Goal: Information Seeking & Learning: Learn about a topic

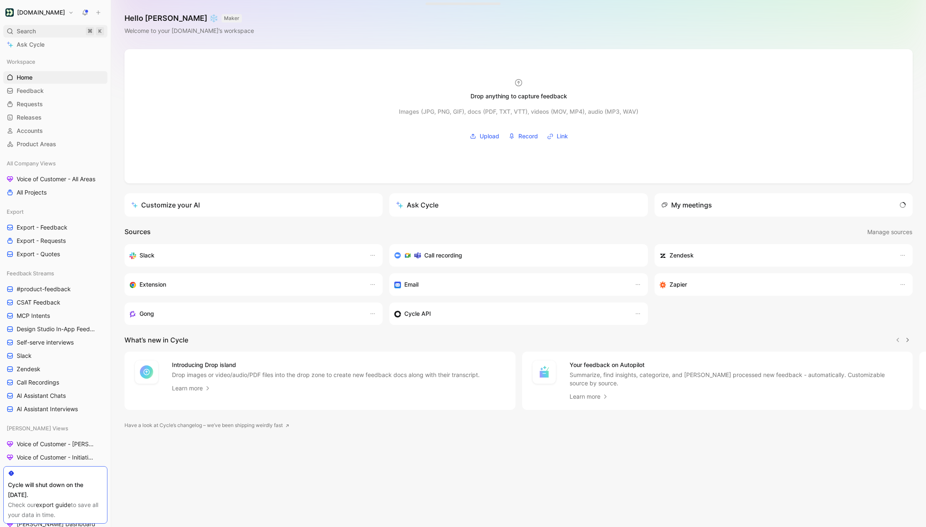
click at [25, 34] on span "Search" at bounding box center [26, 31] width 19 height 10
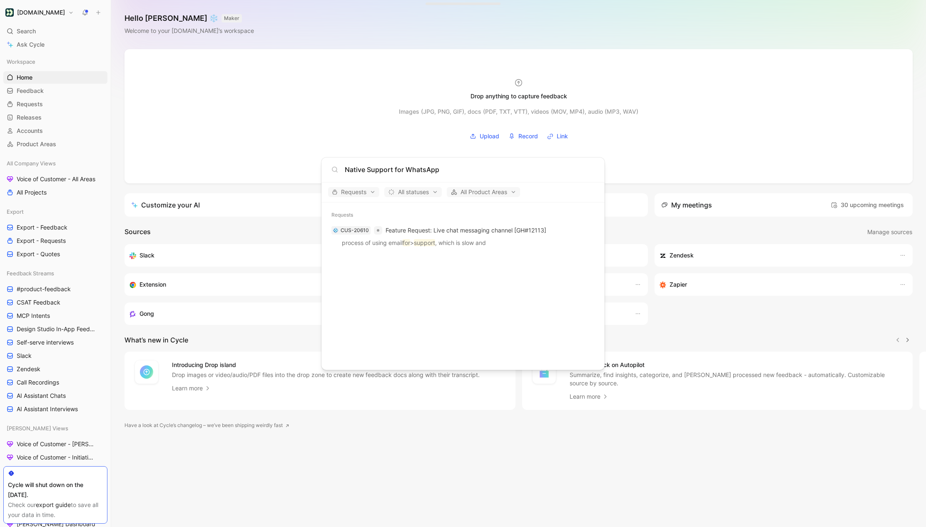
drag, startPoint x: 405, startPoint y: 169, endPoint x: 285, endPoint y: 169, distance: 119.9
click at [285, 169] on body "[DOMAIN_NAME] Search ⌘ K Ask Cycle Workspace Home G then H Feedback G then F Re…" at bounding box center [463, 263] width 926 height 527
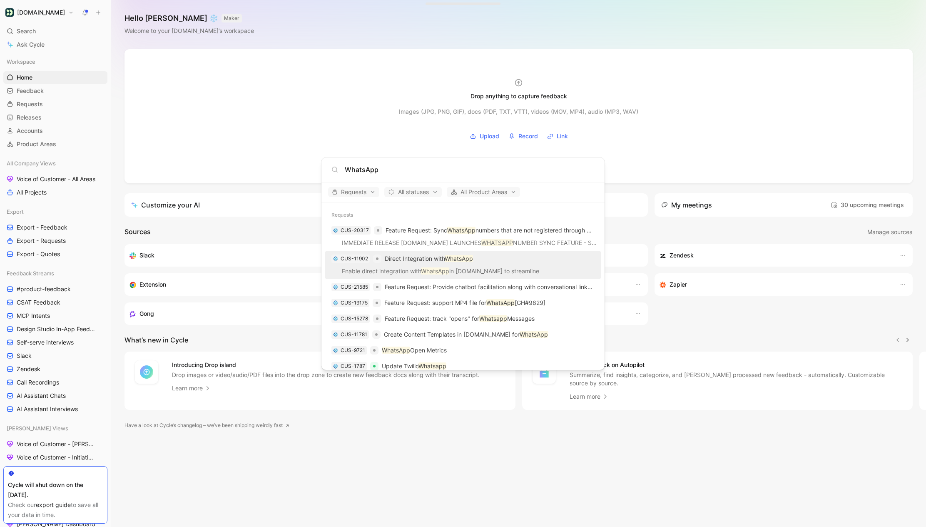
type input "WhatsApp"
click at [431, 262] on p "Direct Integration with WhatsApp" at bounding box center [429, 259] width 88 height 10
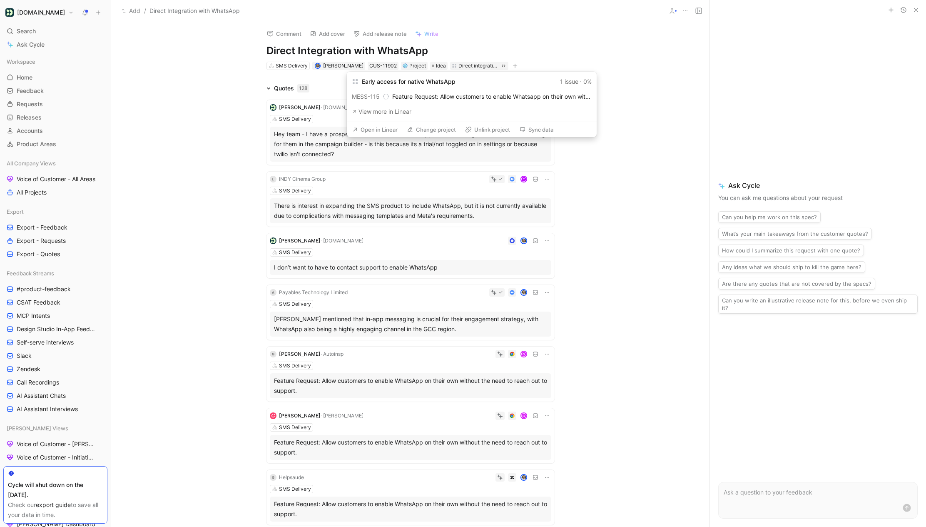
click at [495, 132] on button "Unlink project" at bounding box center [487, 130] width 52 height 12
click at [452, 65] on icon at bounding box center [454, 66] width 5 height 5
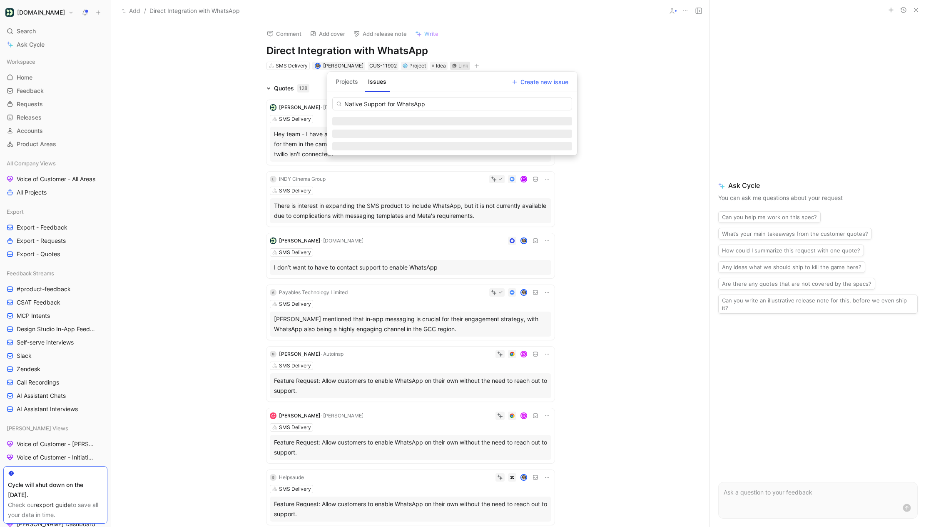
click at [350, 87] on button "Projects" at bounding box center [346, 81] width 29 height 13
paste input "Native Support for WhatsApp"
click at [360, 102] on input "Native Support for WhatsAppNative Support for WhatsApp" at bounding box center [452, 103] width 240 height 13
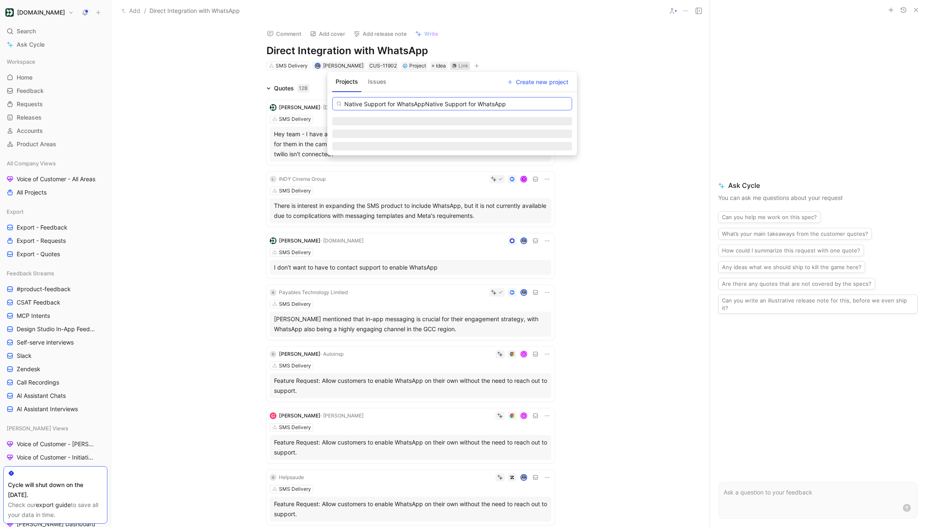
paste input "text"
type input "Native Support for WhatsApp"
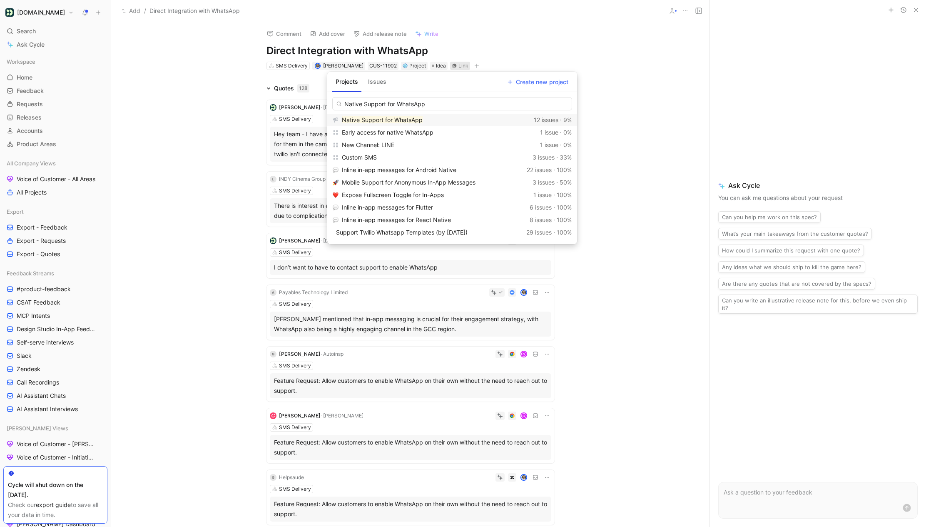
click at [376, 122] on mark "Native Support for WhatsApp" at bounding box center [382, 119] width 81 height 7
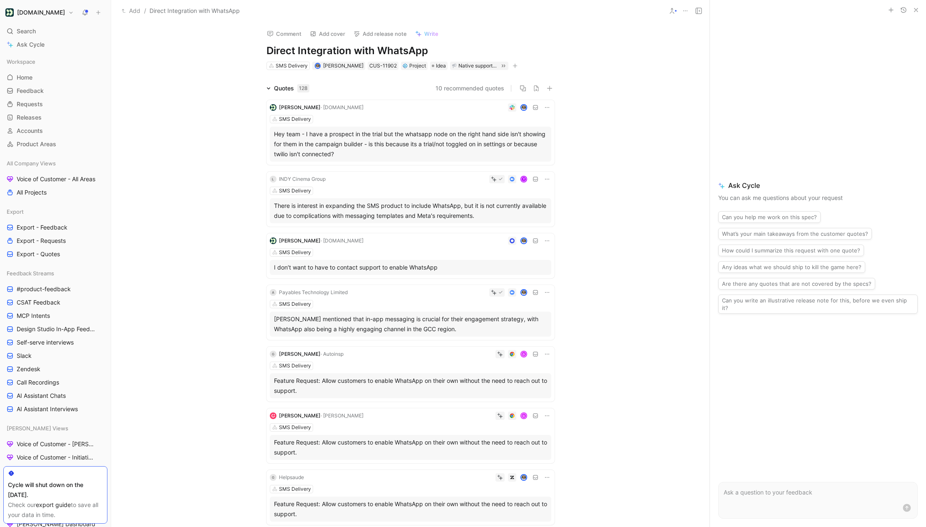
click at [362, 54] on h1 "Direct Integration with WhatsApp" at bounding box center [411, 50] width 288 height 13
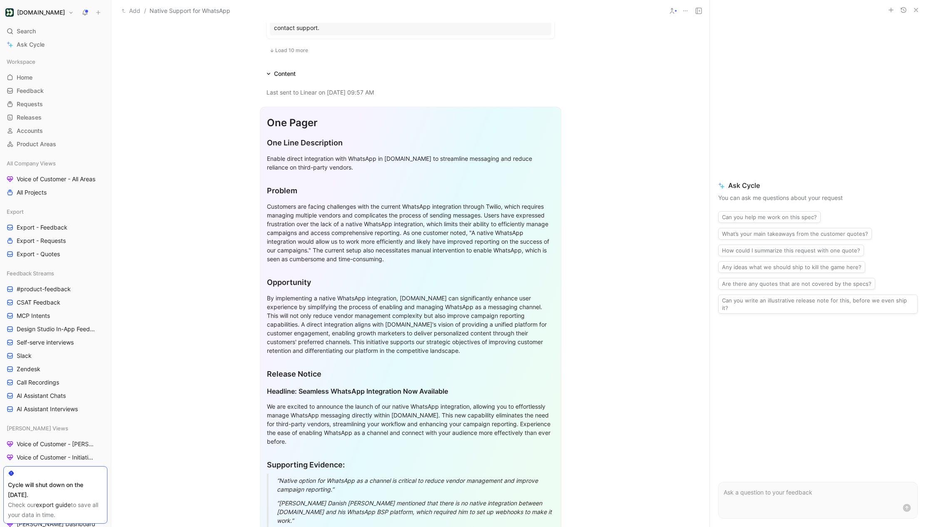
scroll to position [674, 0]
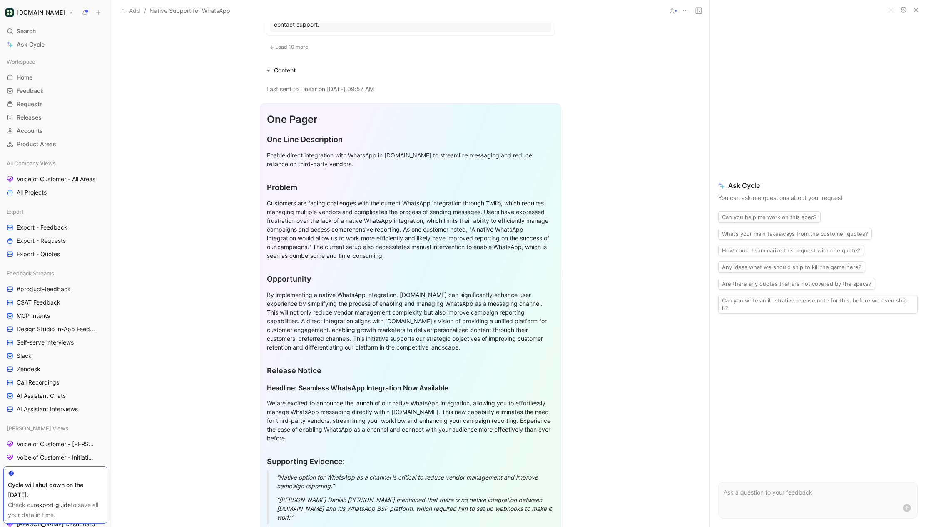
click at [329, 201] on div "Customers are facing challenges with the current WhatsApp integration through T…" at bounding box center [410, 229] width 287 height 61
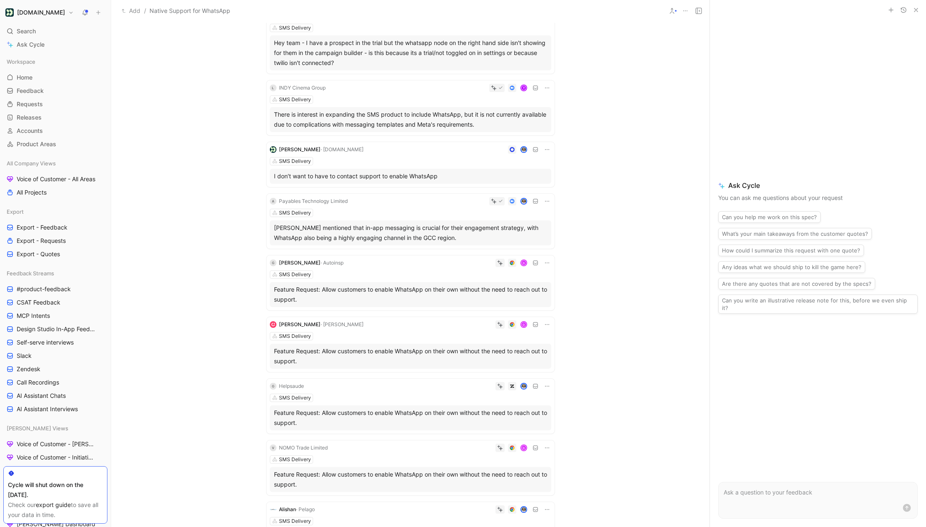
scroll to position [0, 0]
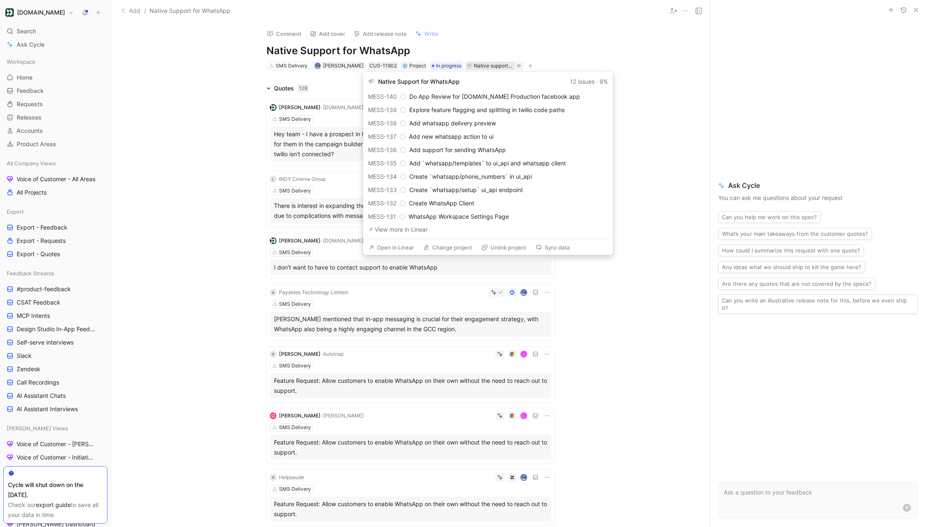
click at [474, 65] on div "Native support for whatsapp" at bounding box center [493, 66] width 39 height 8
click at [403, 251] on button "Open in Linear" at bounding box center [391, 248] width 53 height 12
